Goal: Navigation & Orientation: Understand site structure

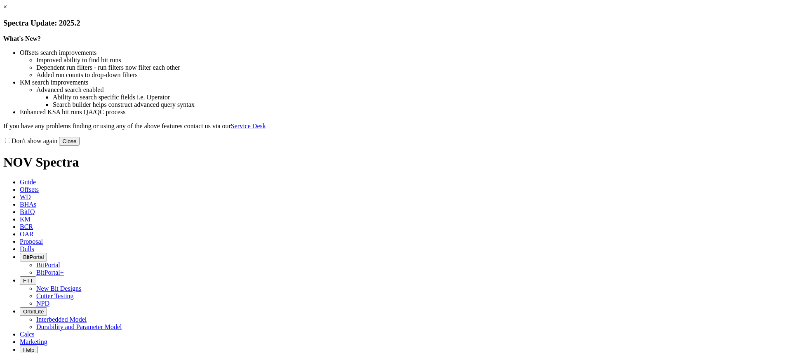
click at [7, 10] on link "×" at bounding box center [5, 6] width 4 height 7
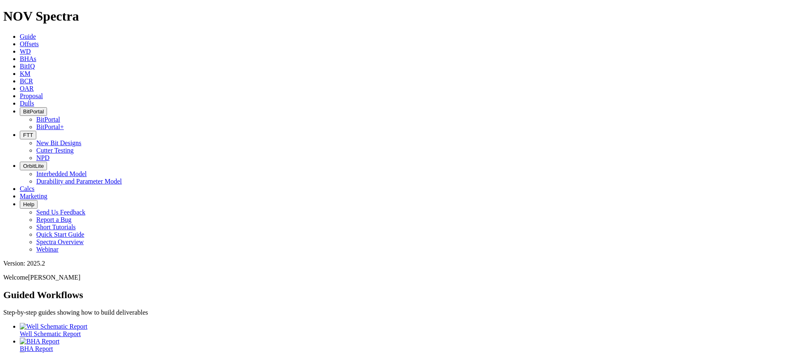
click at [44, 108] on span "BitPortal" at bounding box center [33, 111] width 21 height 6
click at [64, 123] on link "BitPortal+" at bounding box center [50, 126] width 28 height 7
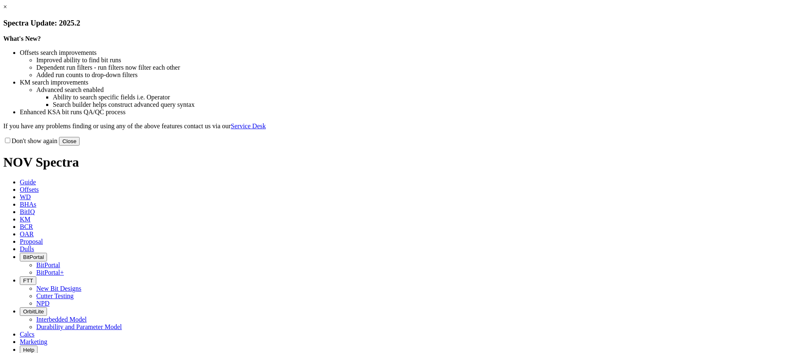
click at [80, 145] on button "Close" at bounding box center [69, 141] width 21 height 9
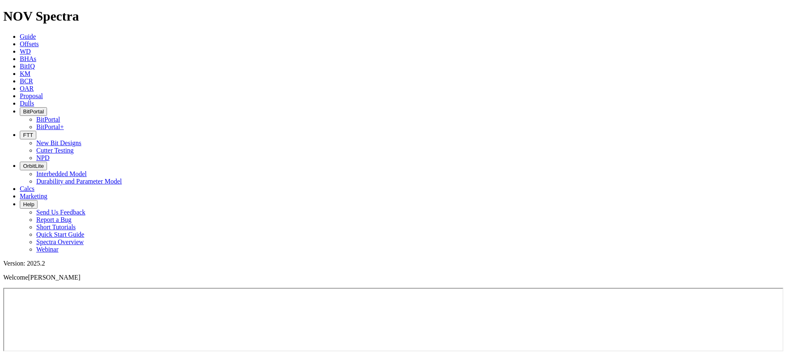
click at [78, 16] on h1 "NOV Spectra" at bounding box center [392, 16] width 778 height 15
click at [20, 33] on icon at bounding box center [20, 36] width 0 height 7
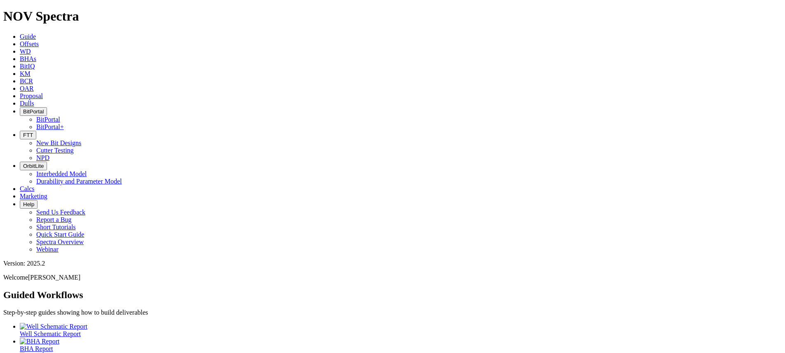
click at [20, 33] on icon at bounding box center [20, 36] width 0 height 7
click at [35, 63] on link "BitIQ" at bounding box center [27, 66] width 15 height 7
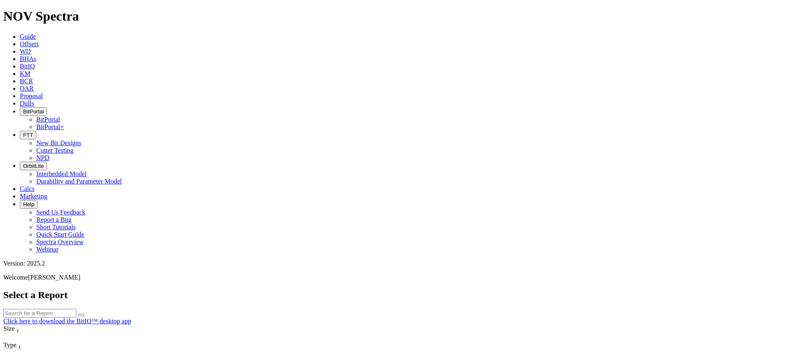
click at [30, 70] on span "KM" at bounding box center [25, 73] width 11 height 7
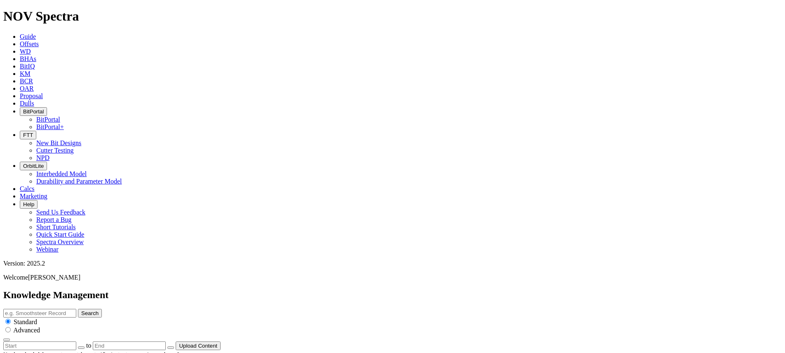
click at [33, 77] on span "BCR" at bounding box center [26, 80] width 13 height 7
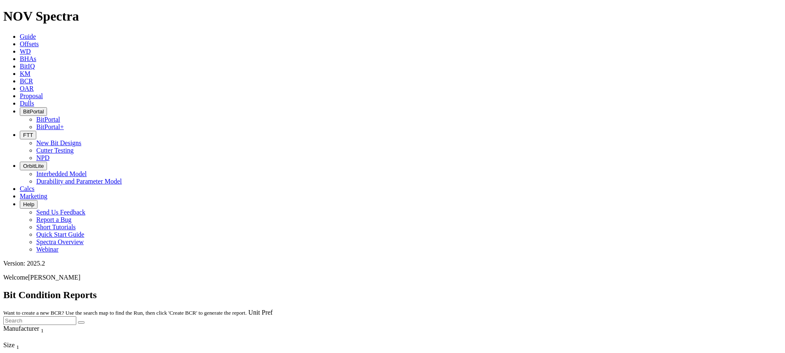
click at [34, 100] on span "Dulls" at bounding box center [27, 103] width 14 height 7
click at [44, 108] on span "BitPortal" at bounding box center [33, 111] width 21 height 6
click at [64, 123] on link "BitPortal+" at bounding box center [50, 126] width 28 height 7
